Goal: Register for event/course

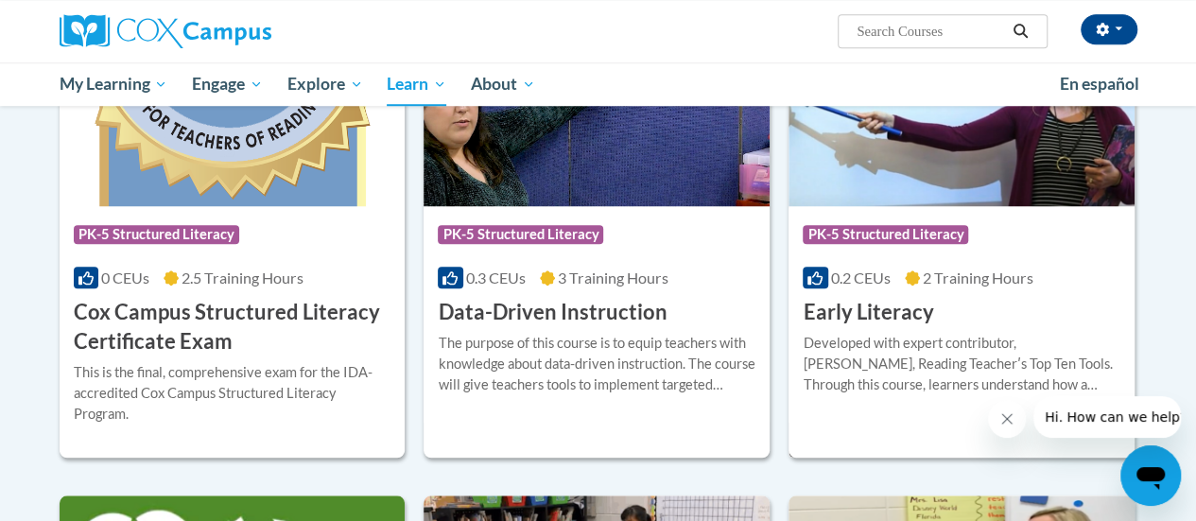
click at [947, 330] on div "More Info Enroll Developed with expert contributor, [PERSON_NAME], Reading Teac…" at bounding box center [962, 375] width 346 height 96
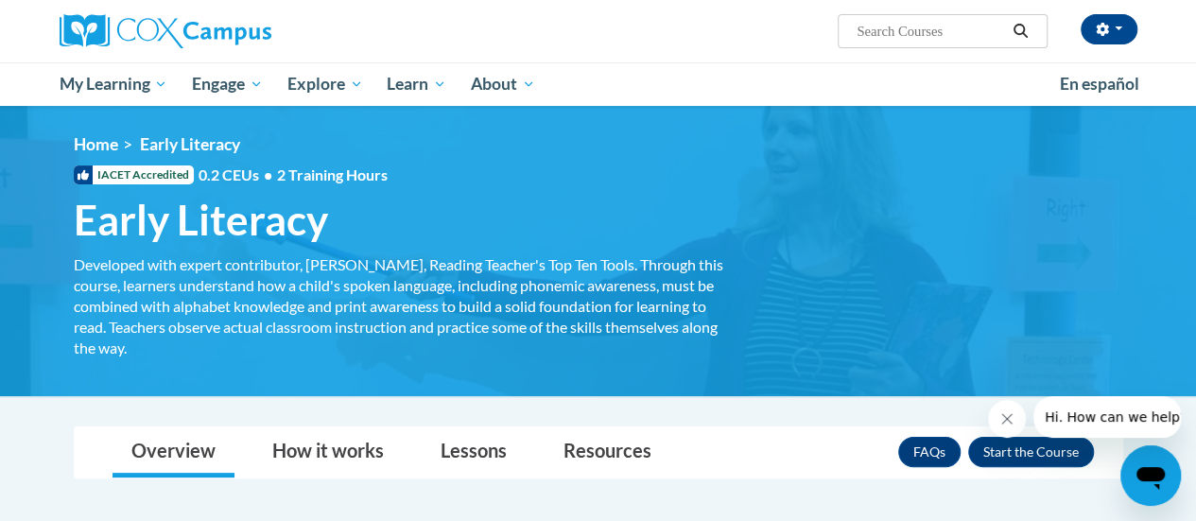
drag, startPoint x: 461, startPoint y: 309, endPoint x: 882, endPoint y: 259, distance: 423.8
click at [882, 259] on div "<en>My Learning</en><fr>New fr_My Learning</fr><it>New it_My Learning</it><de>N…" at bounding box center [598, 251] width 1106 height 234
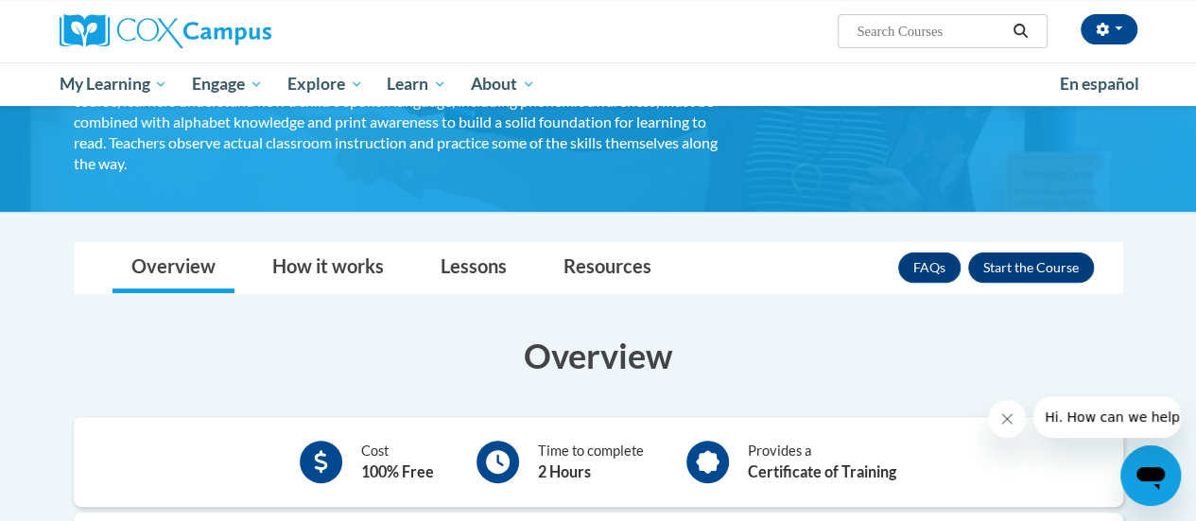
scroll to position [185, 0]
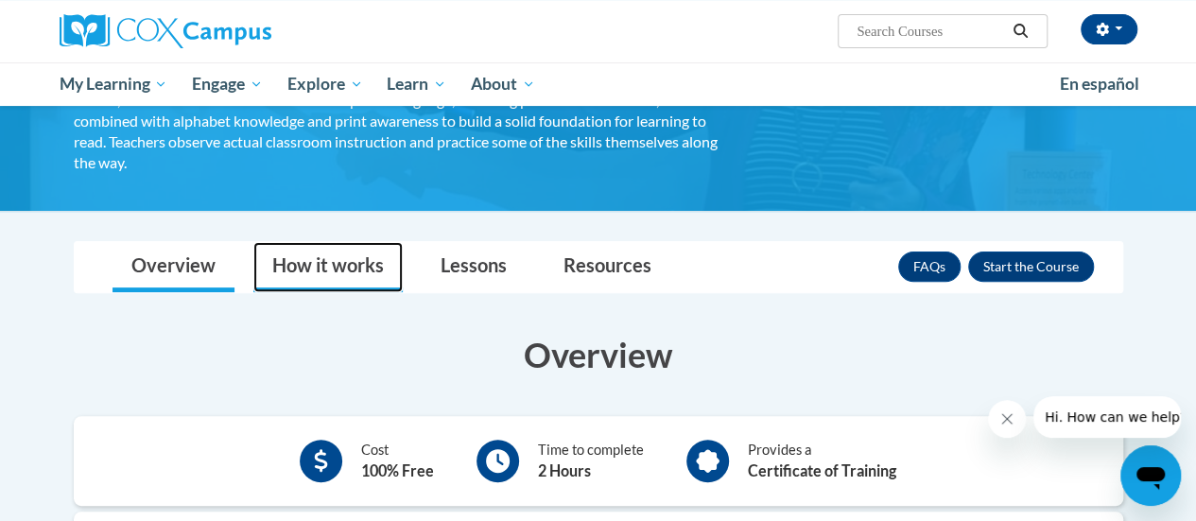
click at [333, 268] on link "How it works" at bounding box center [327, 267] width 149 height 50
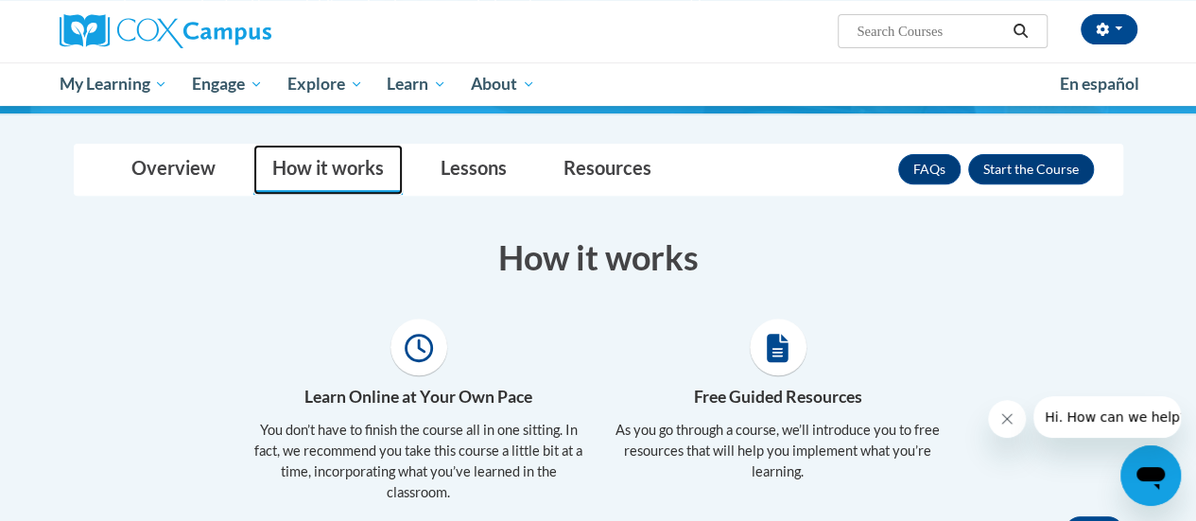
scroll to position [281, 0]
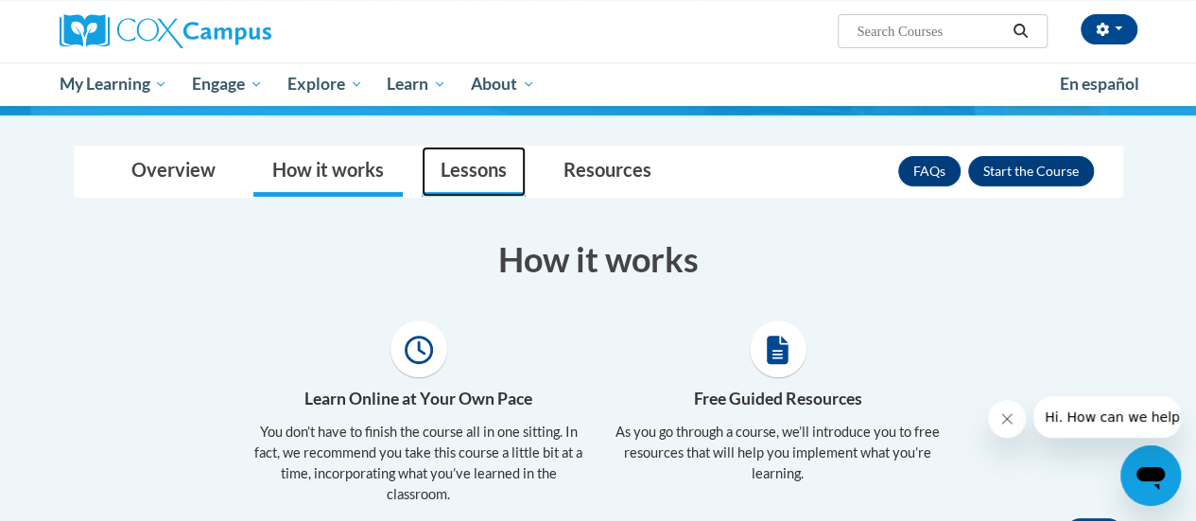
click at [475, 161] on link "Lessons" at bounding box center [474, 172] width 104 height 50
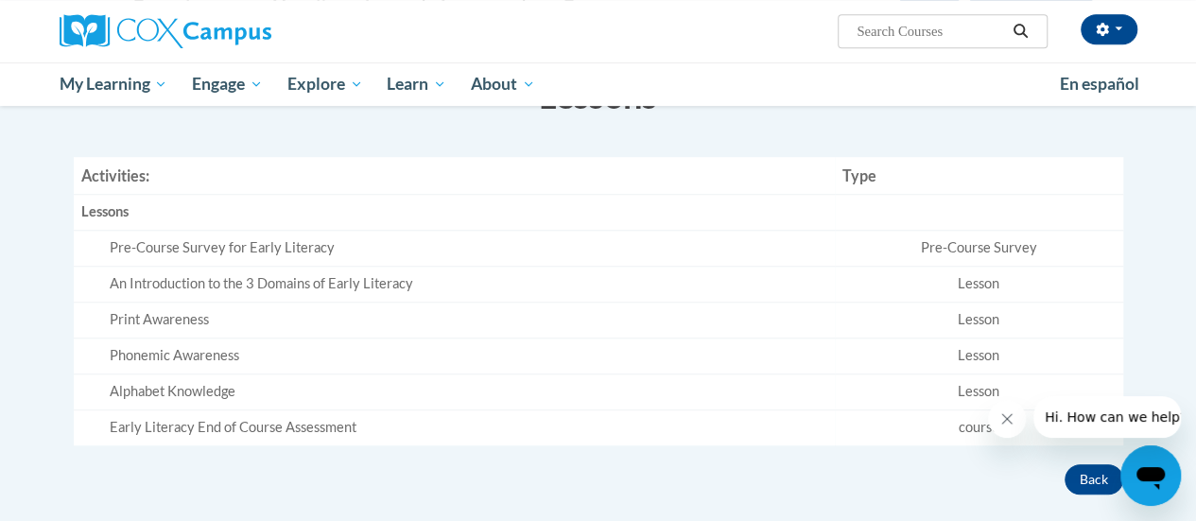
scroll to position [443, 0]
click at [253, 254] on div "Pre-Course Survey for Early Literacy" at bounding box center [469, 249] width 718 height 20
click at [325, 247] on div "Pre-Course Survey for Early Literacy" at bounding box center [469, 249] width 718 height 20
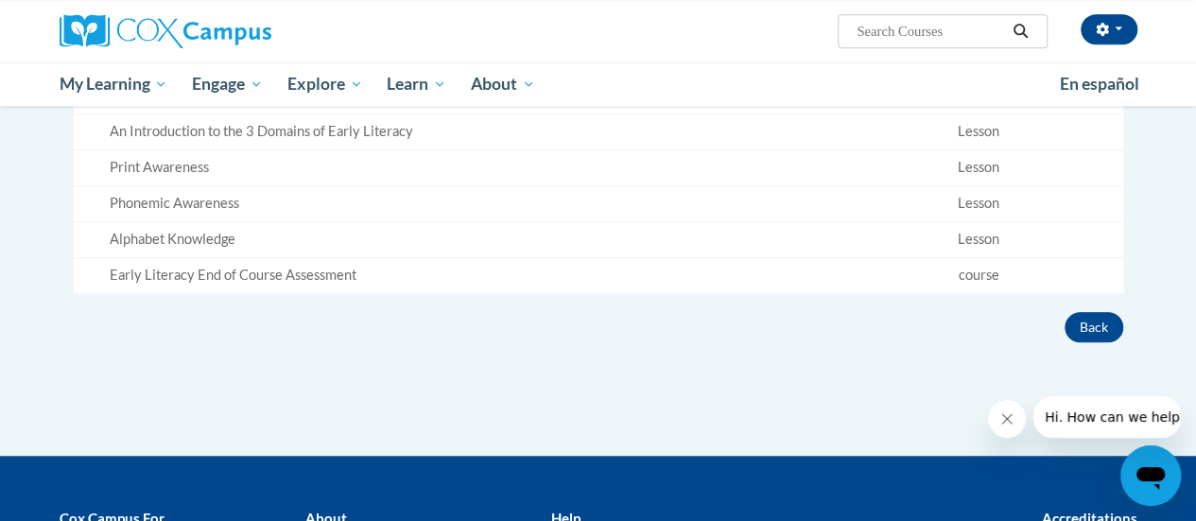
scroll to position [589, 0]
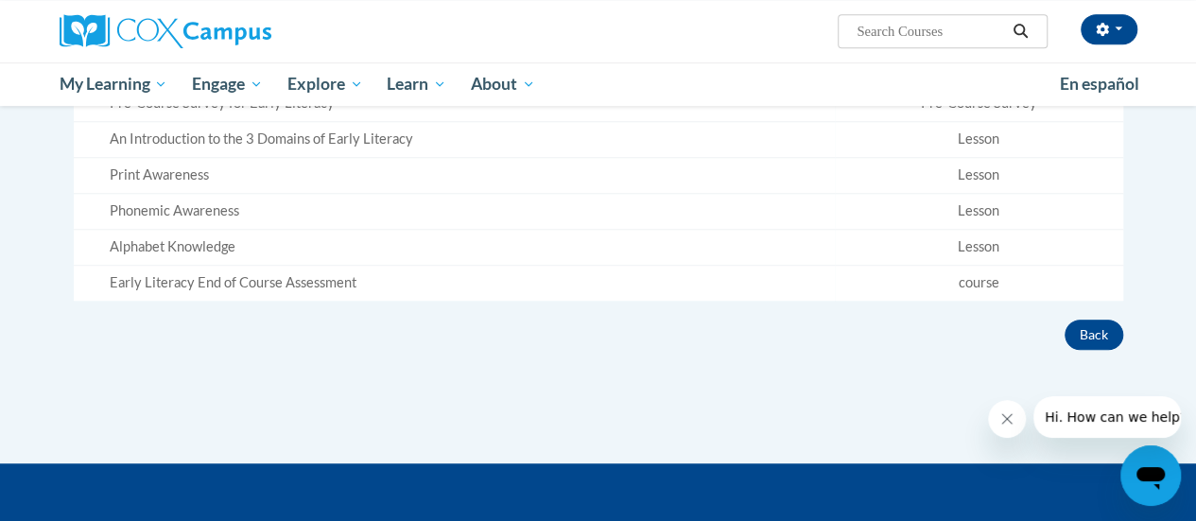
click at [998, 416] on button "Close message from company" at bounding box center [1007, 419] width 38 height 38
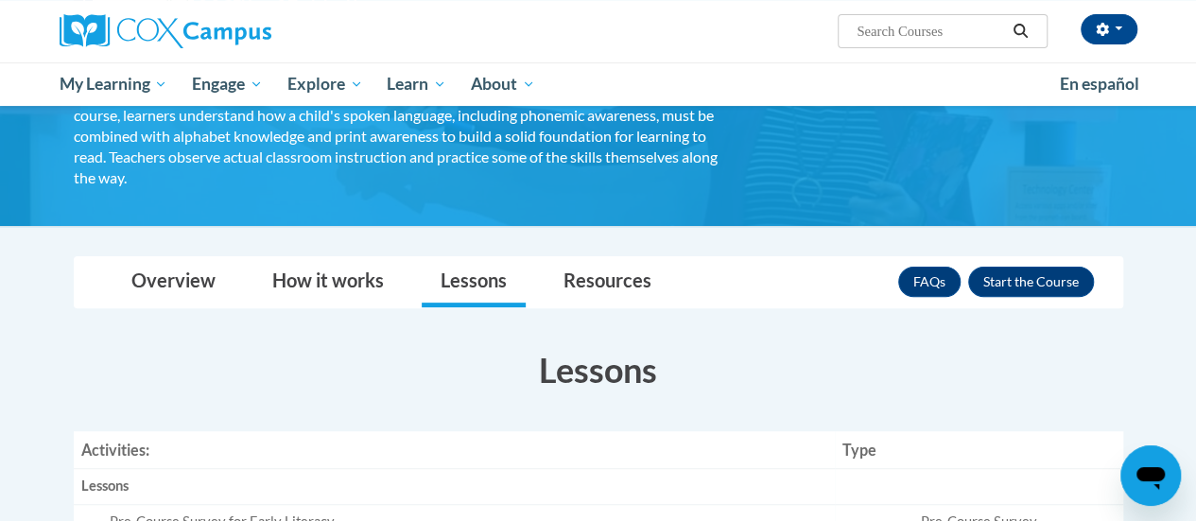
scroll to position [169, 0]
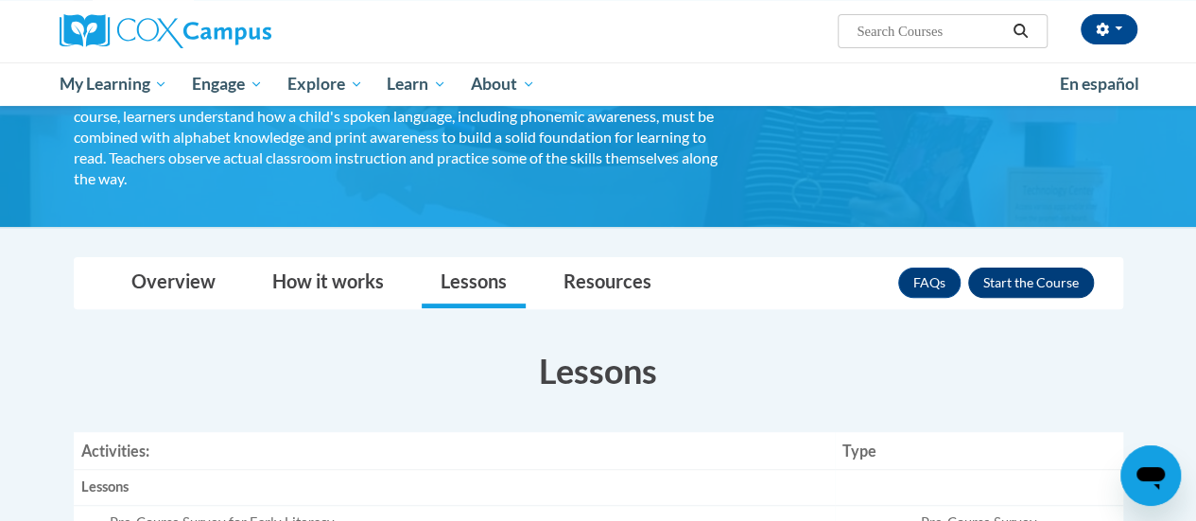
click at [1044, 271] on button "Enroll" at bounding box center [1031, 283] width 126 height 30
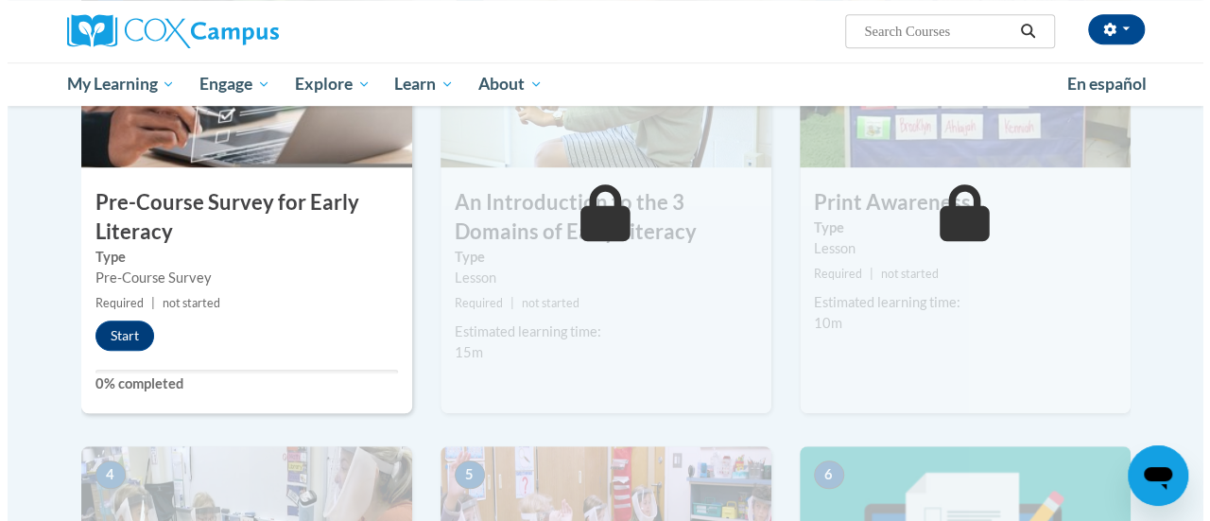
scroll to position [523, 0]
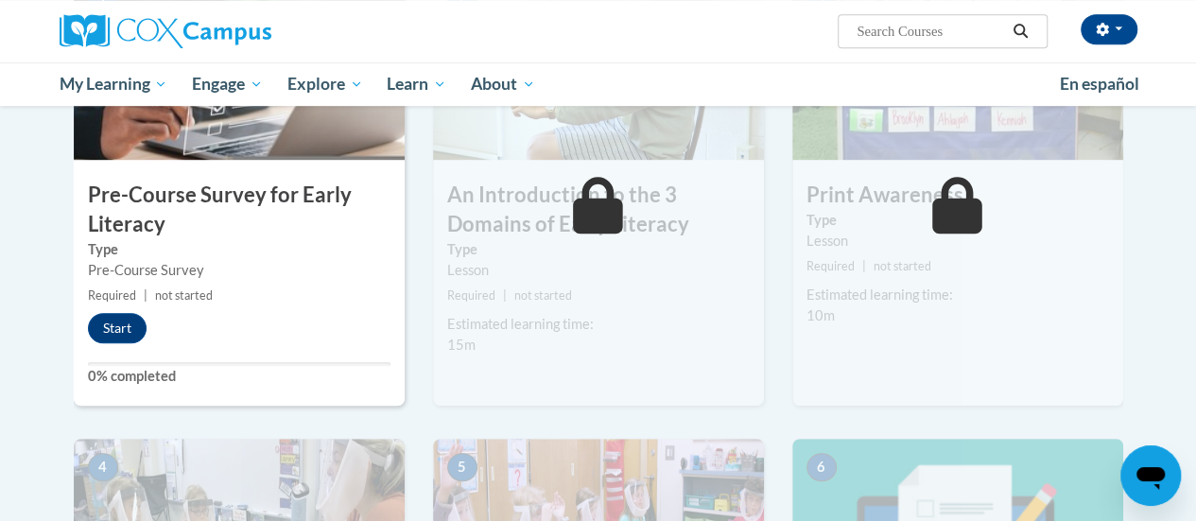
click at [252, 230] on h3 "Pre-Course Survey for Early Literacy" at bounding box center [239, 210] width 331 height 59
click at [116, 326] on button "Start" at bounding box center [117, 328] width 59 height 30
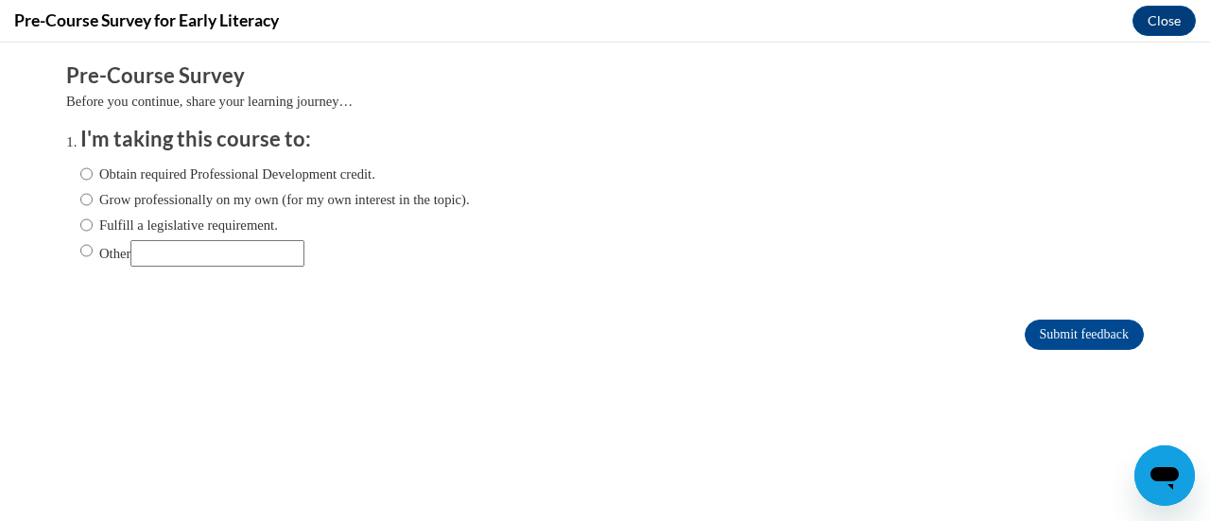
scroll to position [0, 0]
click at [80, 226] on input "Fulfill a legislative requirement." at bounding box center [86, 225] width 12 height 21
radio input "true"
click at [1029, 334] on input "Submit feedback" at bounding box center [1084, 335] width 119 height 30
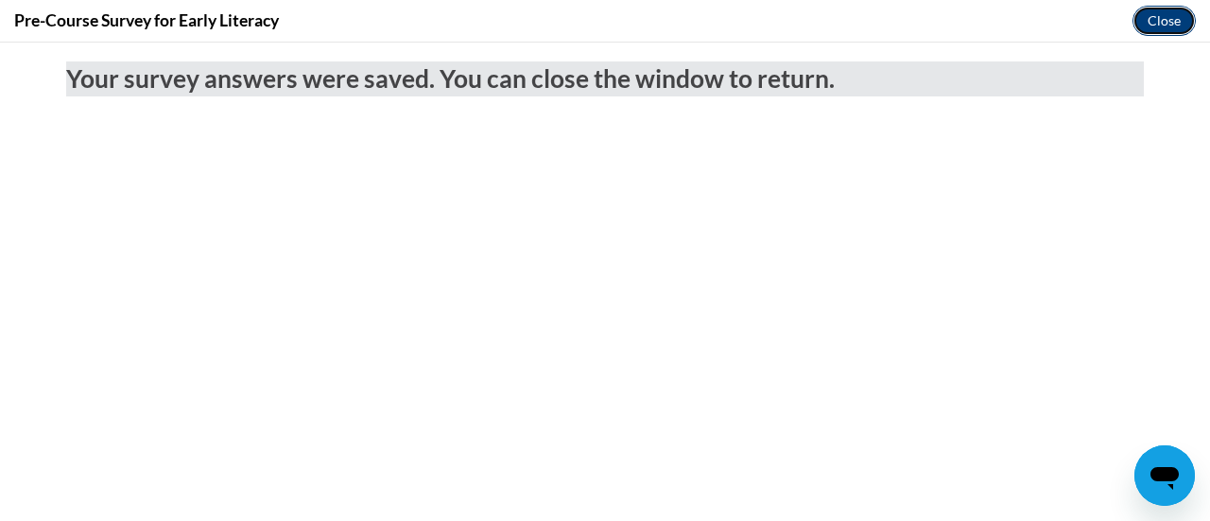
click at [1173, 13] on button "Close" at bounding box center [1164, 21] width 63 height 30
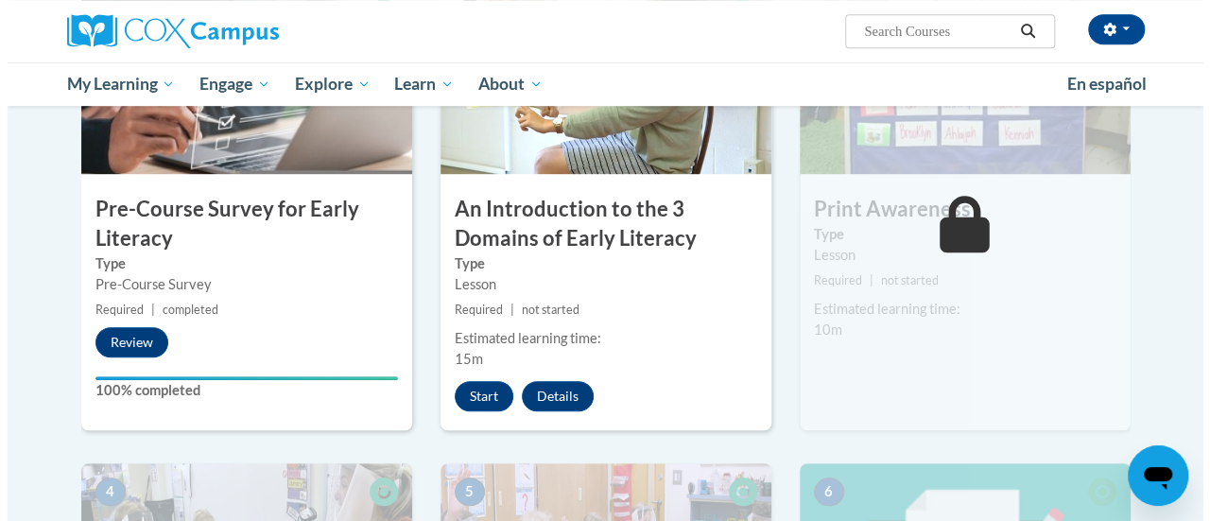
scroll to position [511, 0]
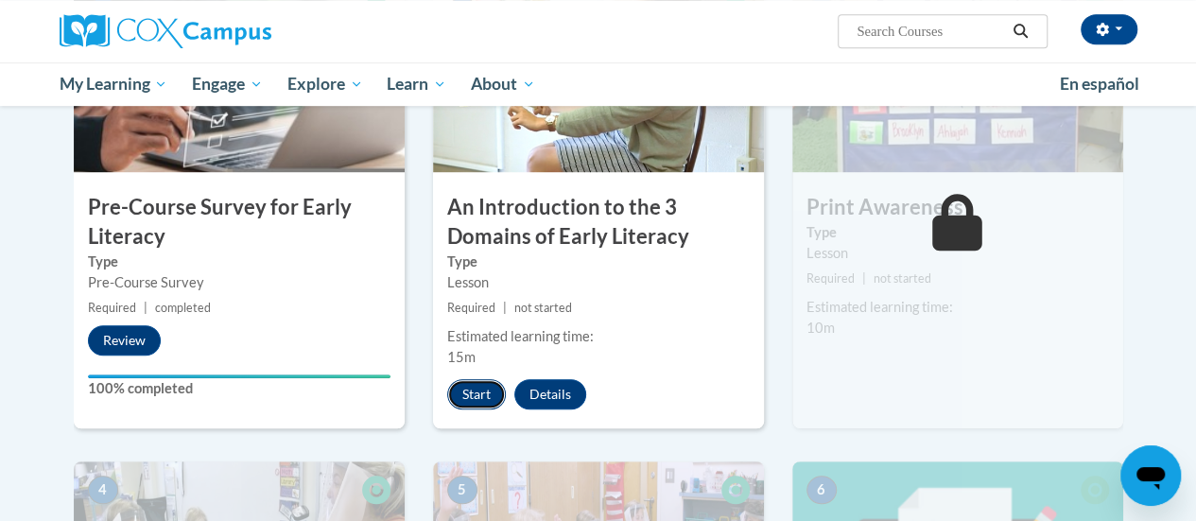
click at [469, 388] on button "Start" at bounding box center [476, 394] width 59 height 30
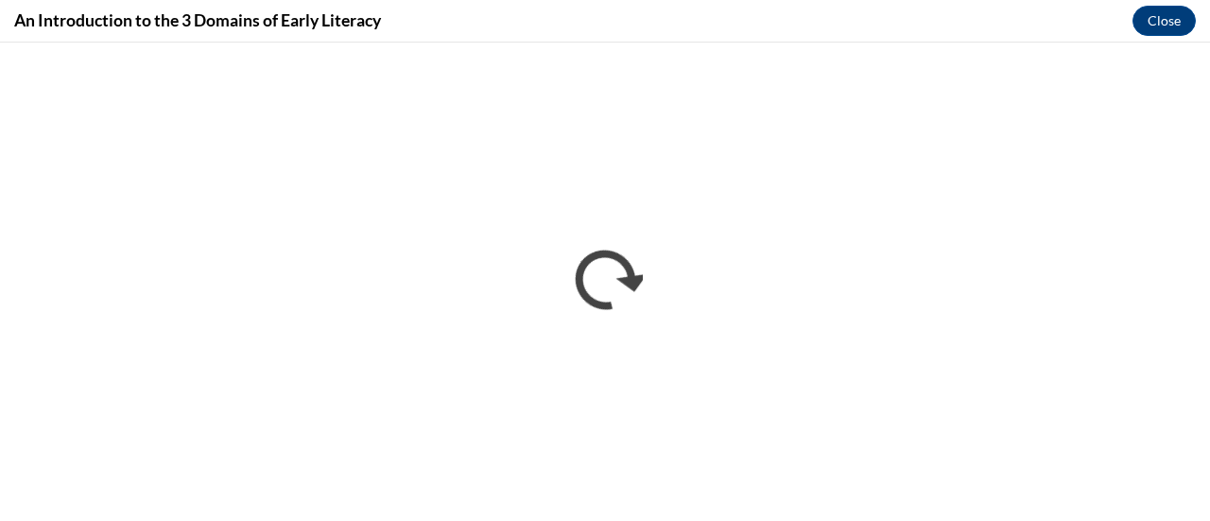
scroll to position [0, 0]
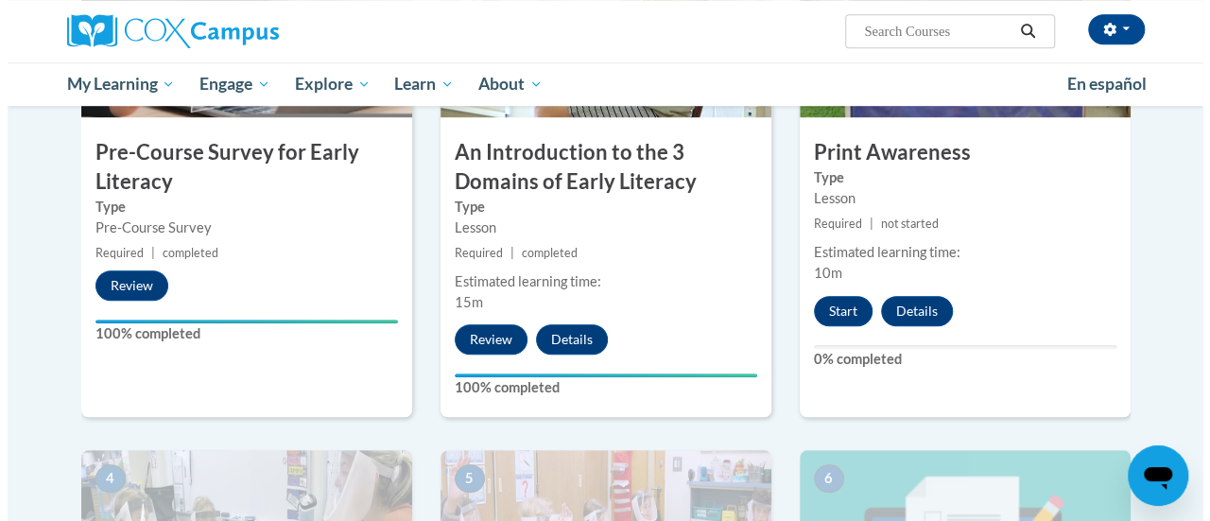
scroll to position [564, 0]
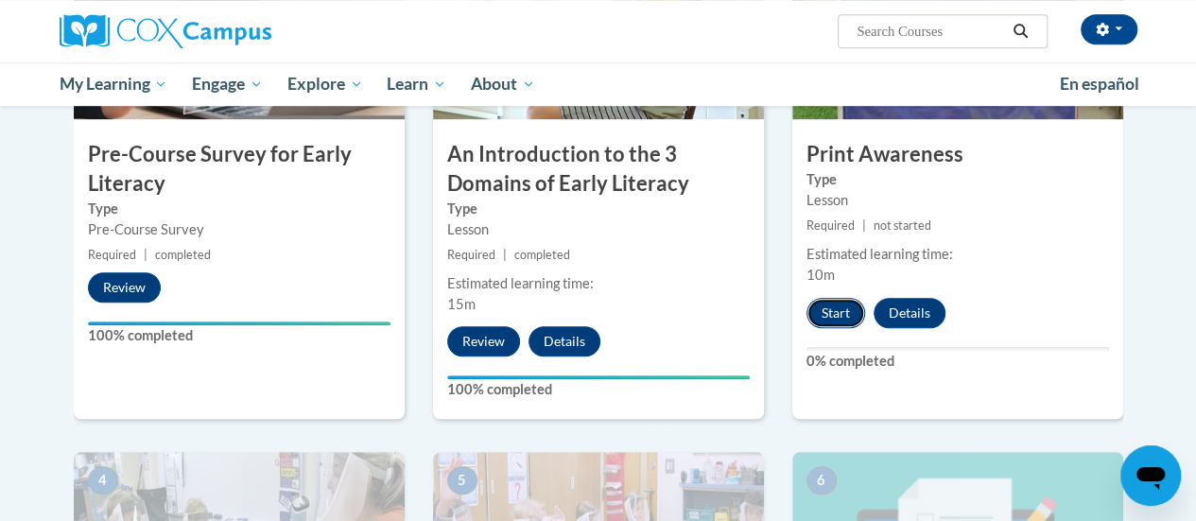
click at [825, 312] on button "Start" at bounding box center [836, 313] width 59 height 30
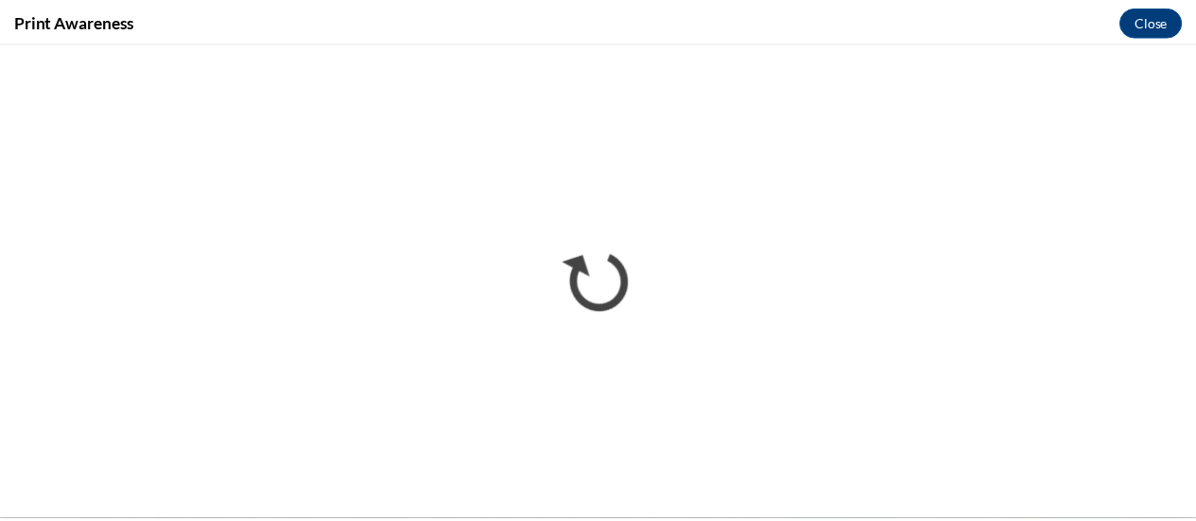
scroll to position [0, 0]
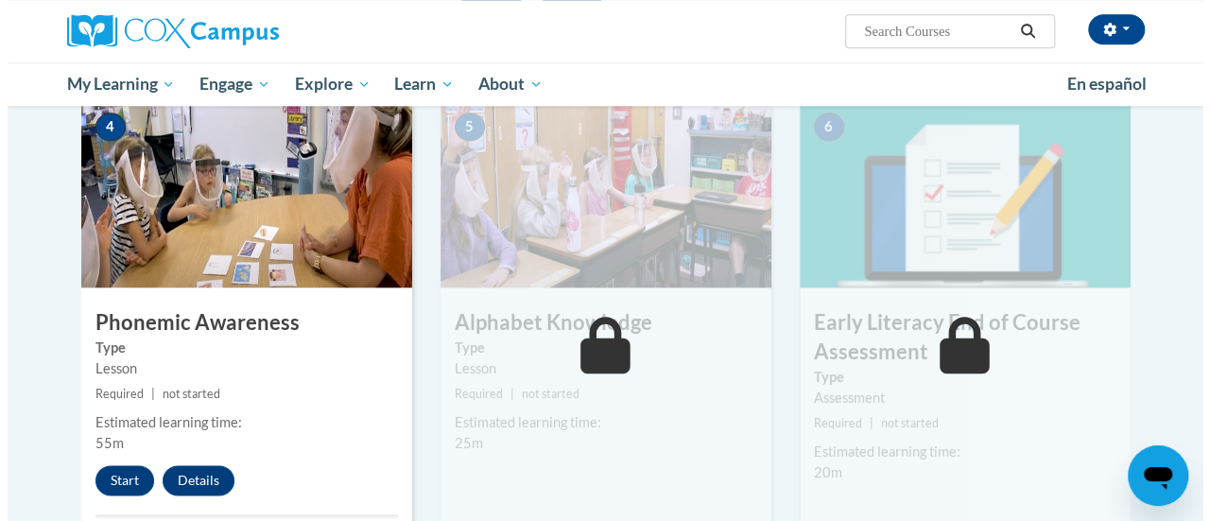
scroll to position [918, 0]
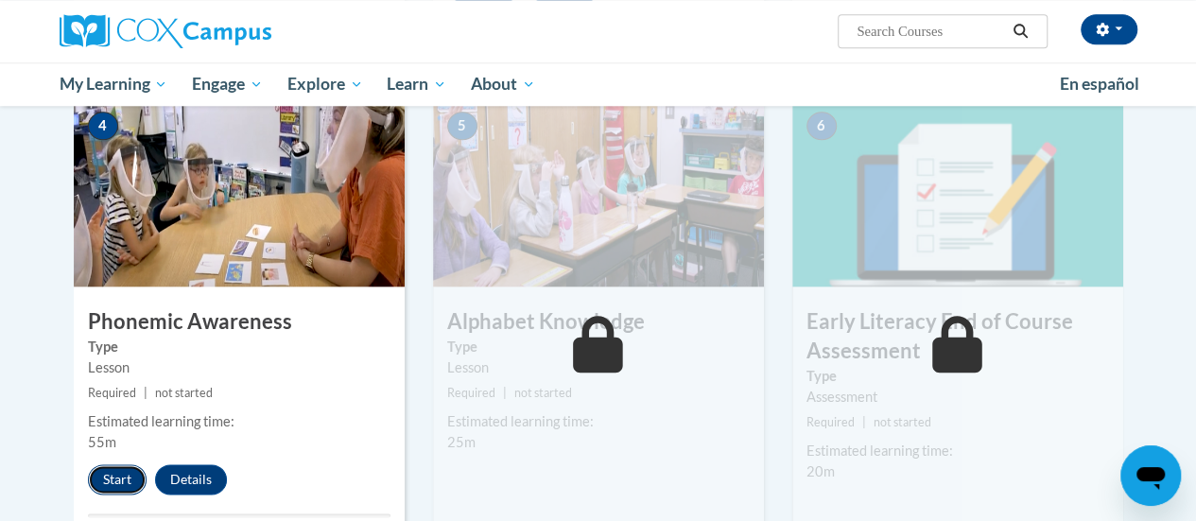
click at [106, 489] on button "Start" at bounding box center [117, 479] width 59 height 30
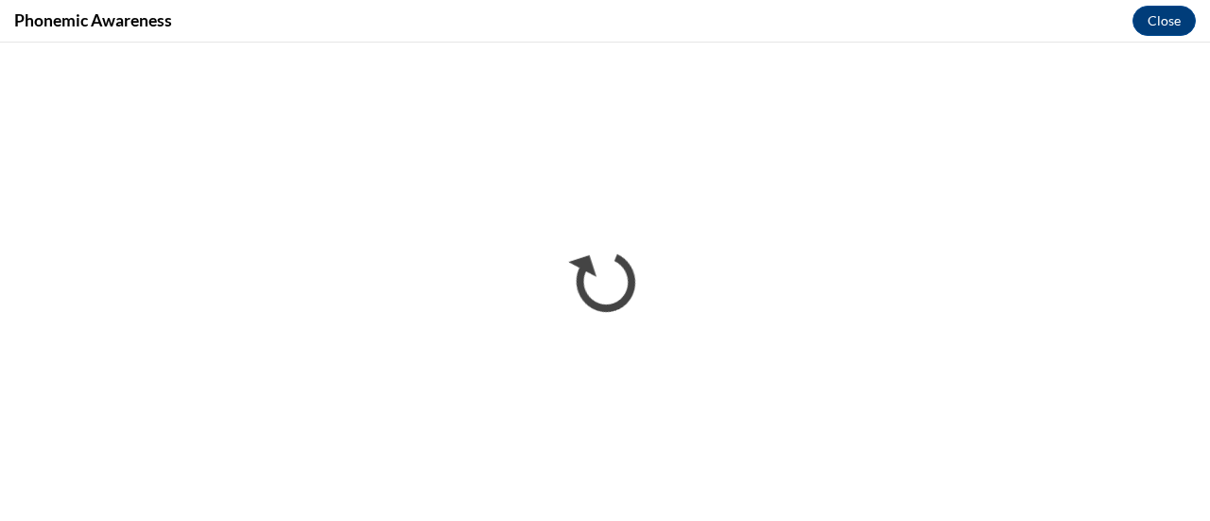
scroll to position [0, 0]
